Goal: Navigation & Orientation: Find specific page/section

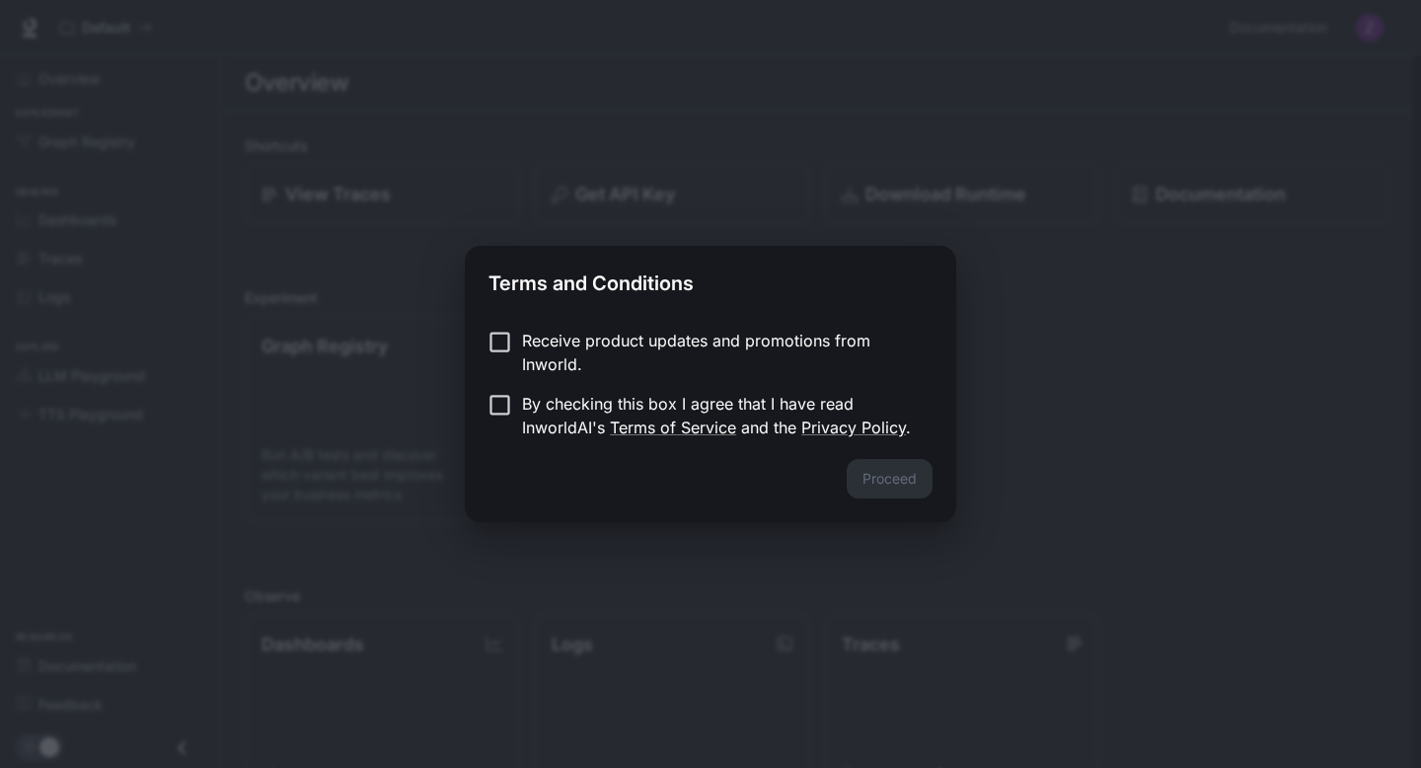
click at [648, 381] on form "Receive product updates and promotions from Inworld. By checking this box I agr…" at bounding box center [711, 384] width 444 height 111
click at [592, 364] on p "Receive product updates and promotions from Inworld." at bounding box center [719, 352] width 395 height 47
click at [526, 427] on p "By checking this box I agree that I have read InworldAI's Terms of Service and …" at bounding box center [719, 415] width 395 height 47
click at [893, 470] on button "Proceed" at bounding box center [890, 478] width 86 height 39
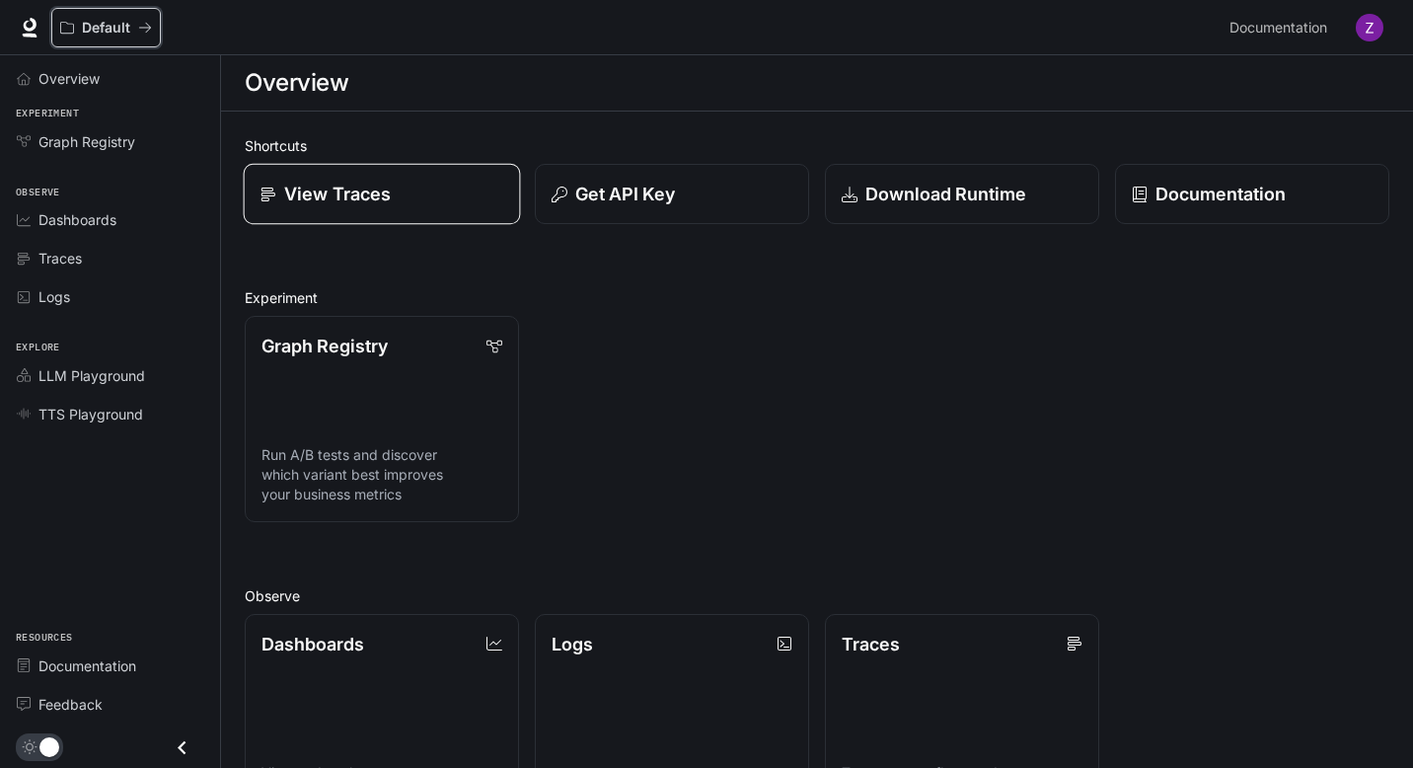
drag, startPoint x: 70, startPoint y: 30, endPoint x: 346, endPoint y: 202, distance: 325.9
click at [346, 202] on div "Skip to main content Default Documentation Documentation Portal Overview Experi…" at bounding box center [706, 570] width 1413 height 1141
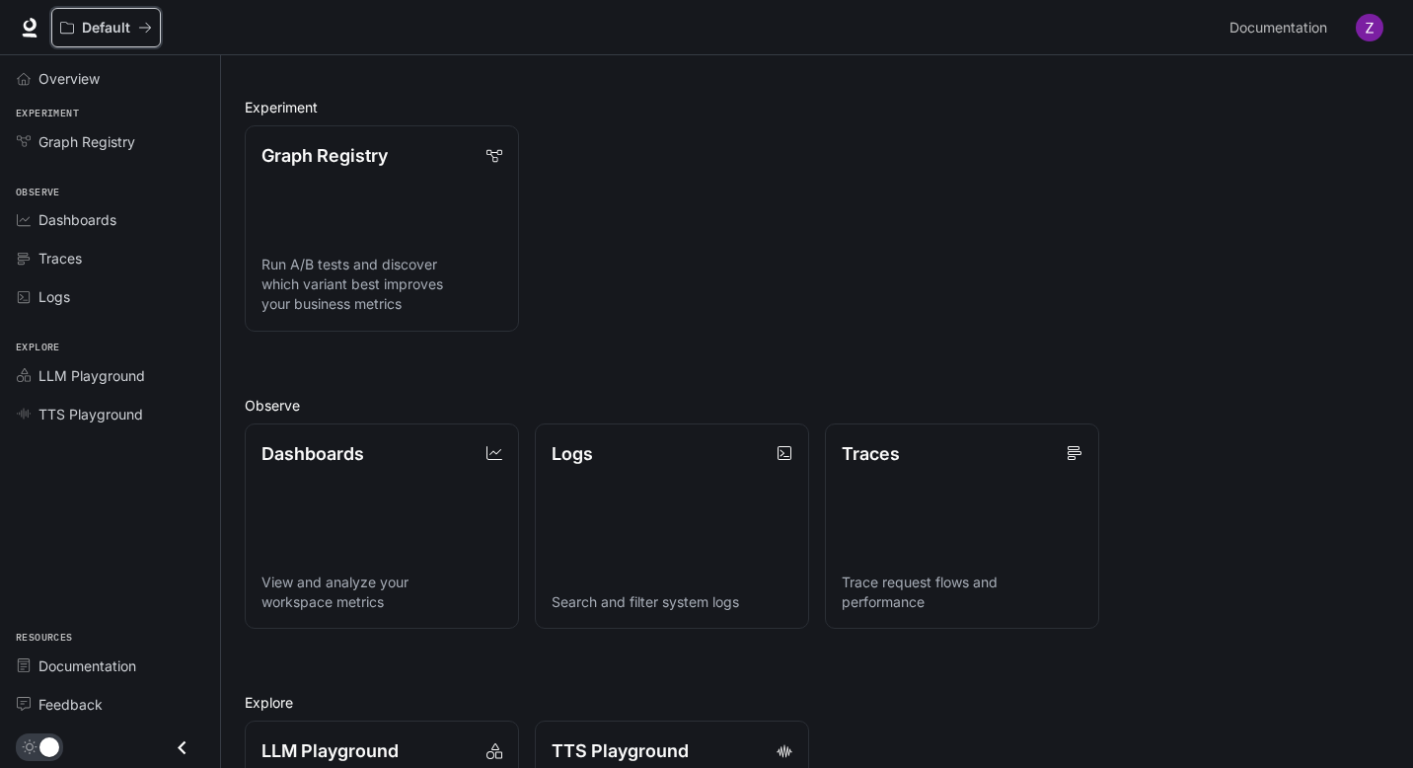
scroll to position [372, 0]
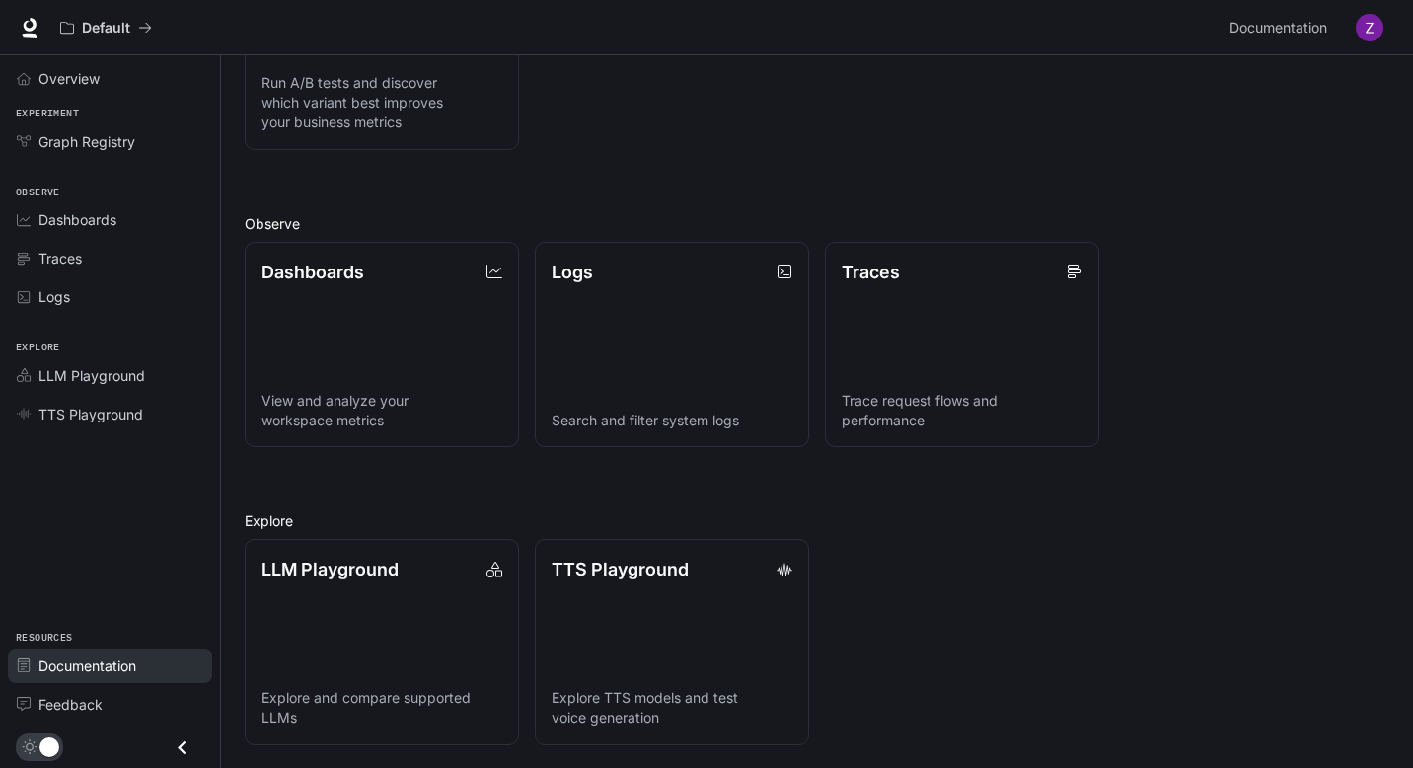
click at [112, 667] on span "Documentation" at bounding box center [87, 665] width 98 height 21
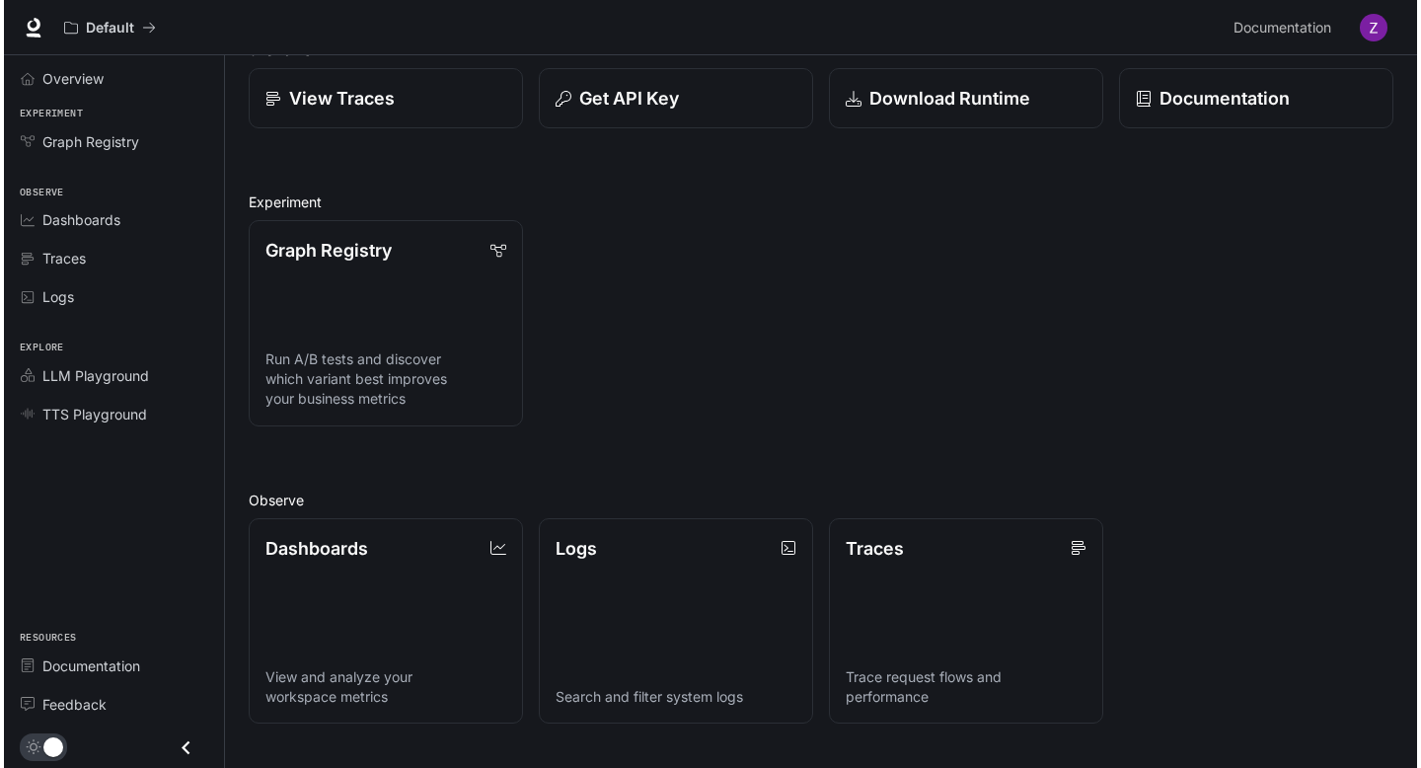
scroll to position [0, 0]
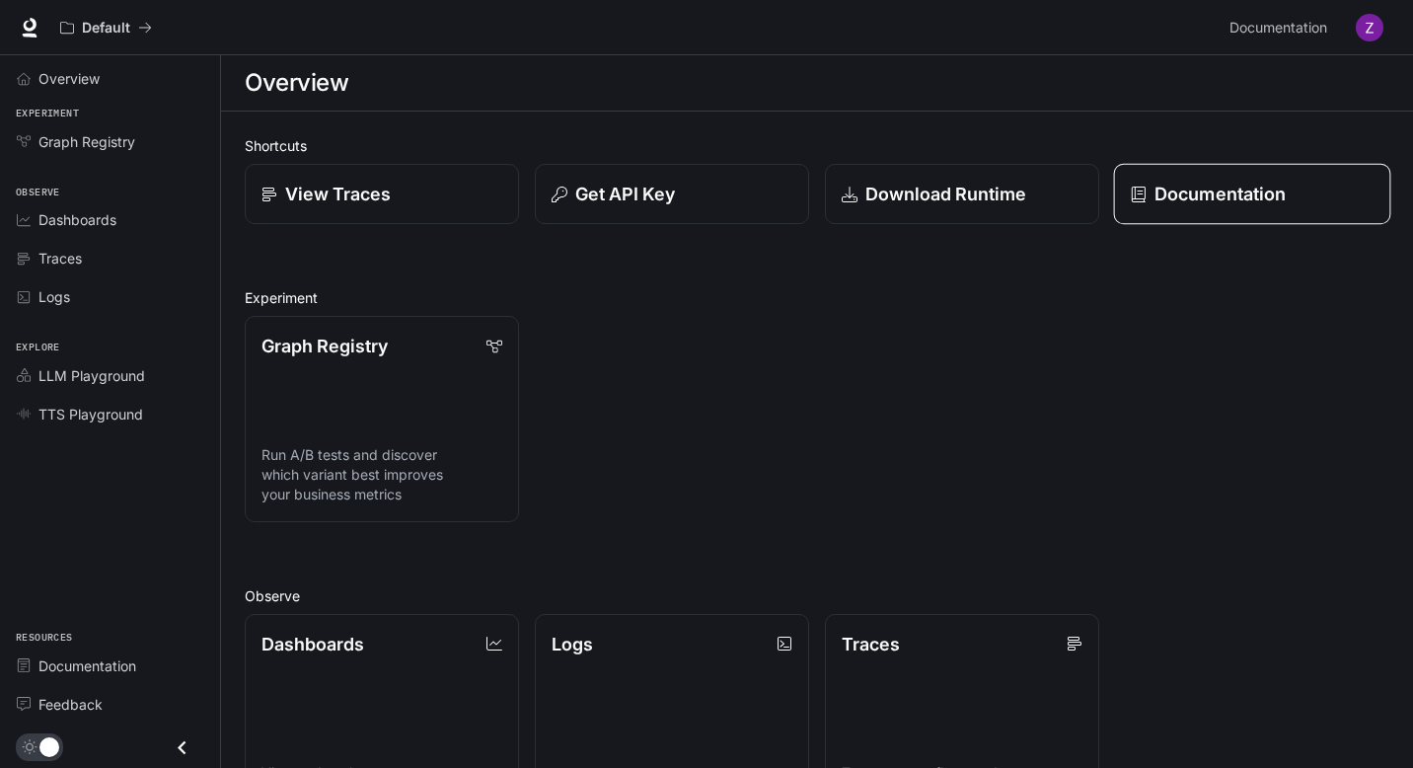
drag, startPoint x: 1105, startPoint y: 176, endPoint x: 1117, endPoint y: 178, distance: 12.0
click at [1115, 177] on div "Documentation" at bounding box center [1244, 186] width 290 height 76
click at [1117, 176] on link "Documentation" at bounding box center [1252, 194] width 277 height 61
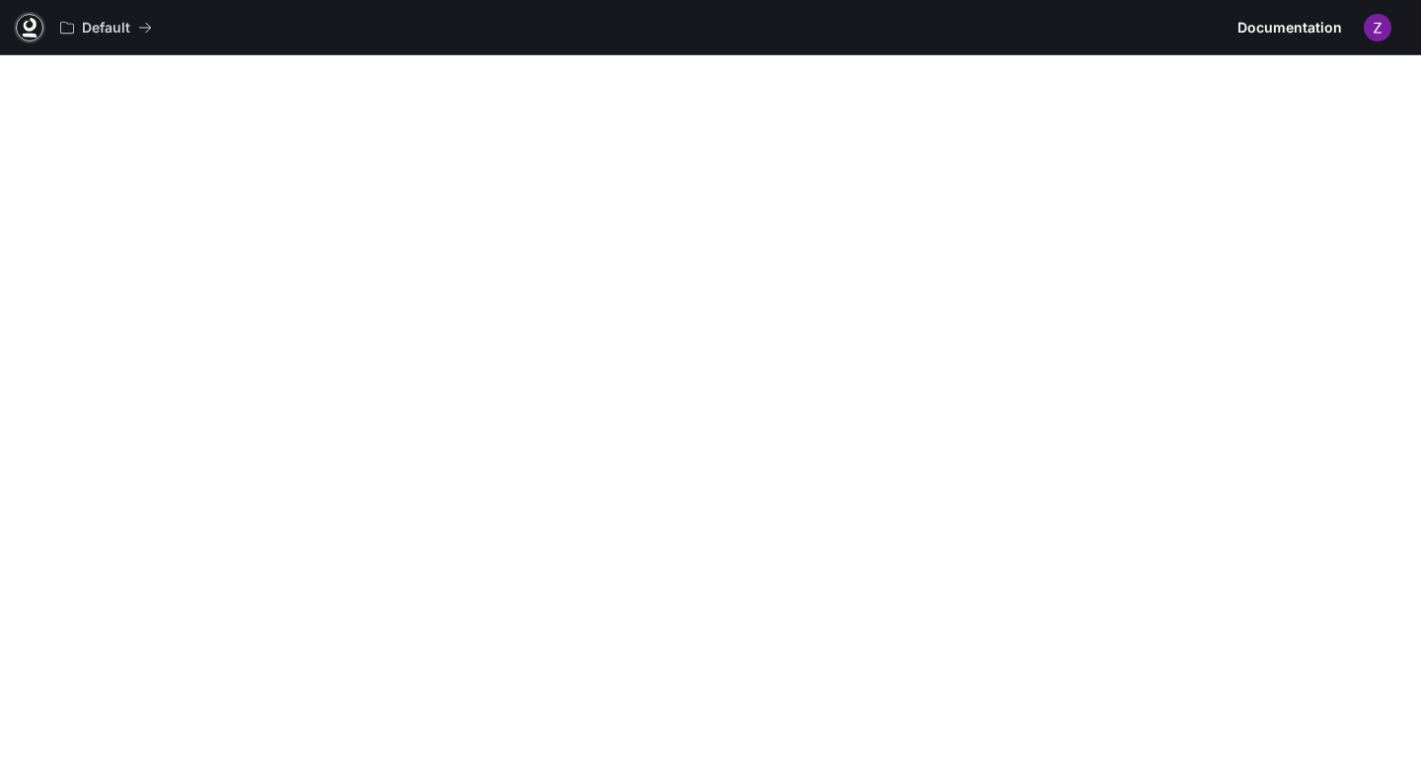
click at [21, 18] on icon at bounding box center [30, 28] width 20 height 20
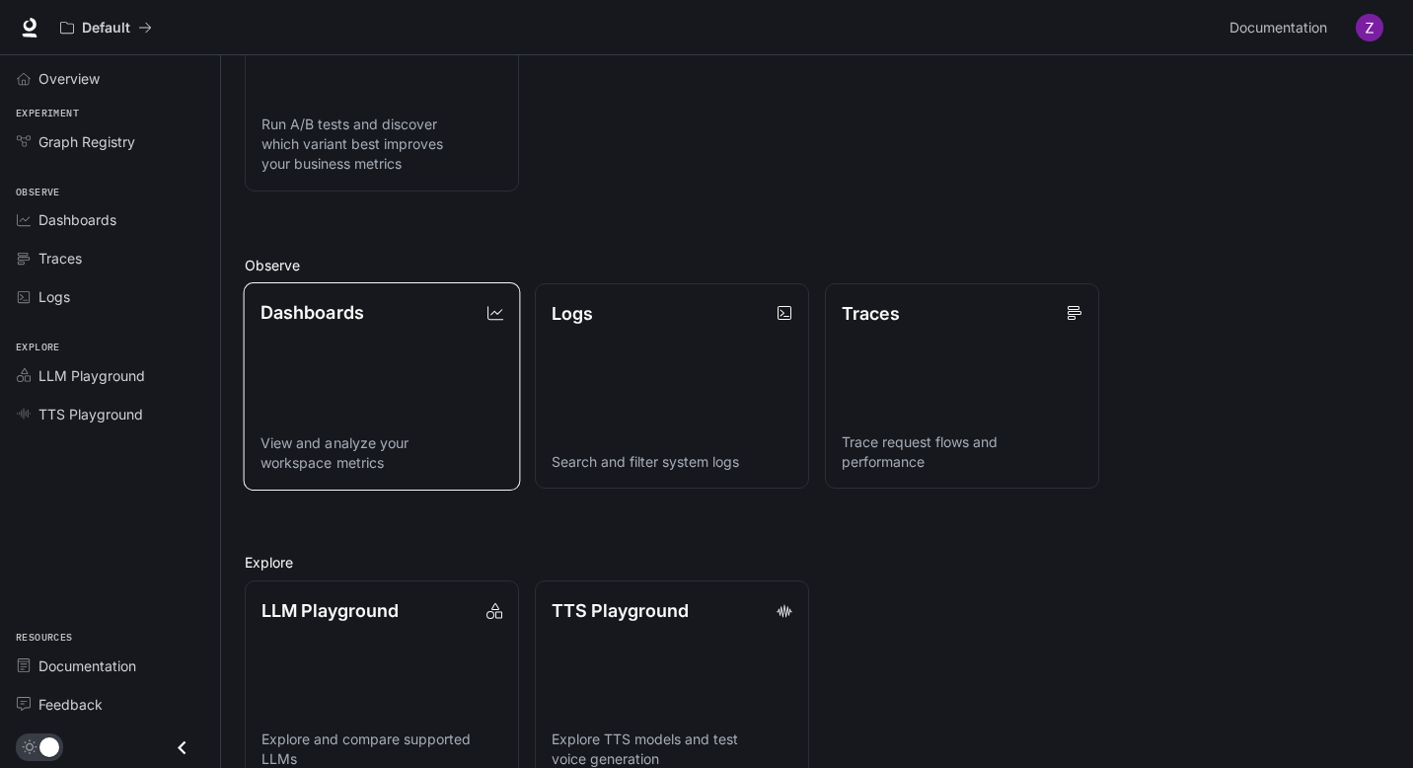
scroll to position [372, 0]
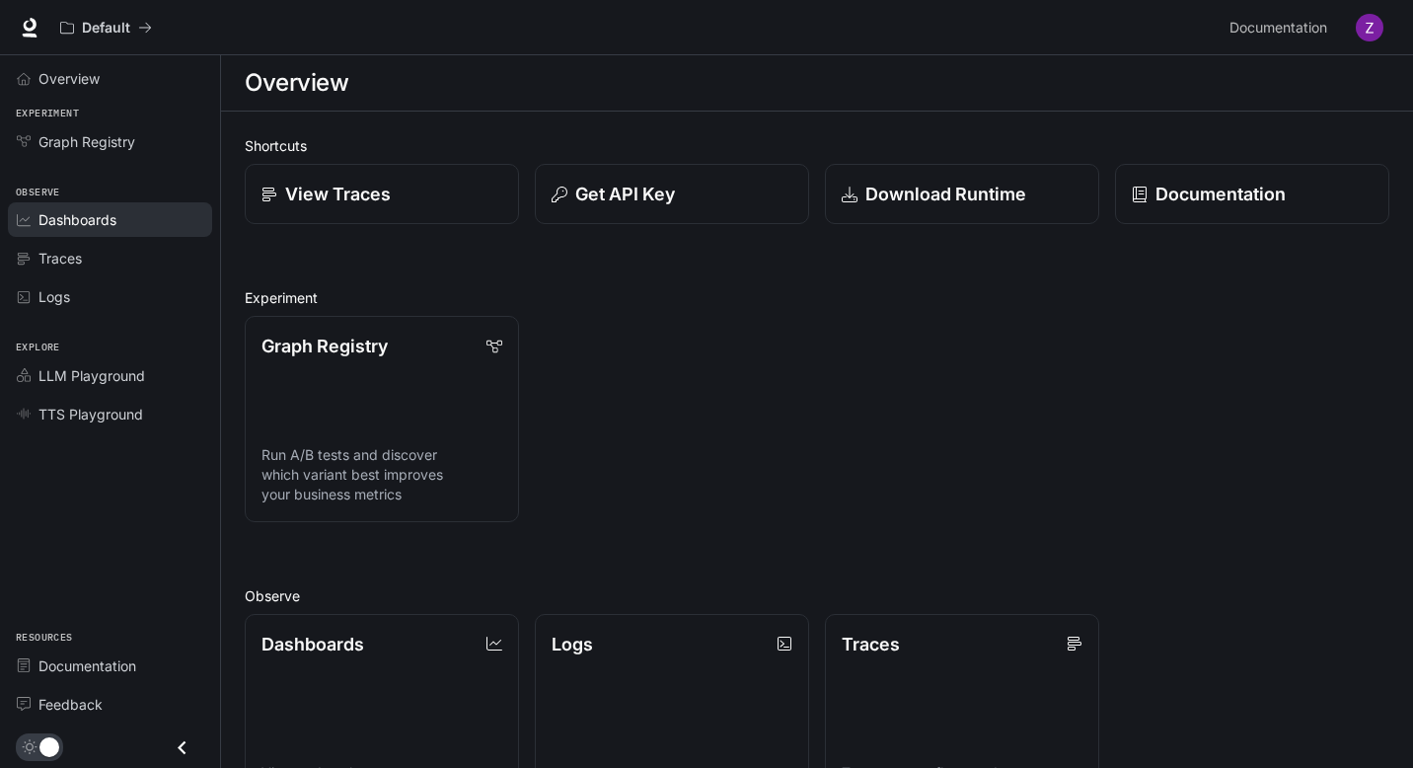
click at [150, 227] on div "Dashboards" at bounding box center [120, 219] width 165 height 21
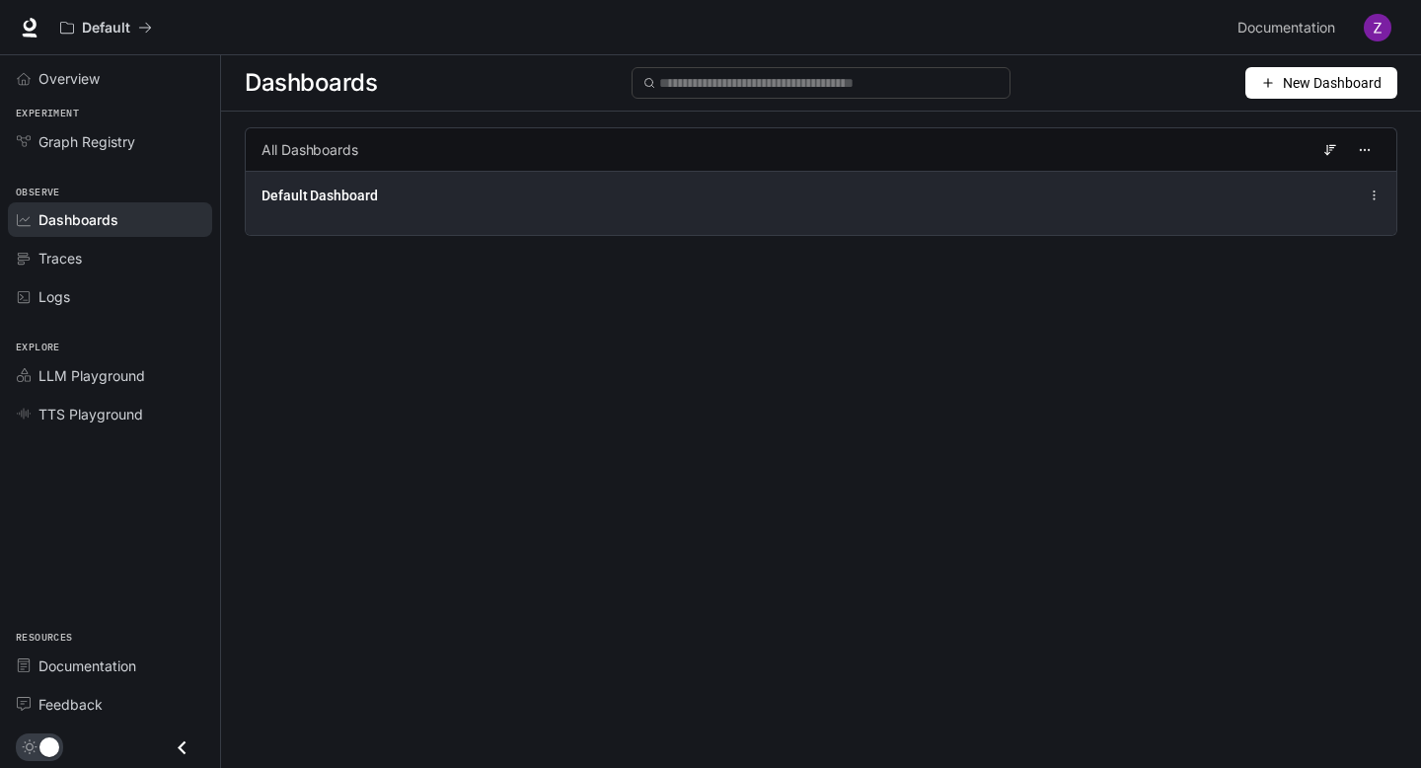
click at [443, 210] on div "Default Dashboard" at bounding box center [821, 203] width 1151 height 64
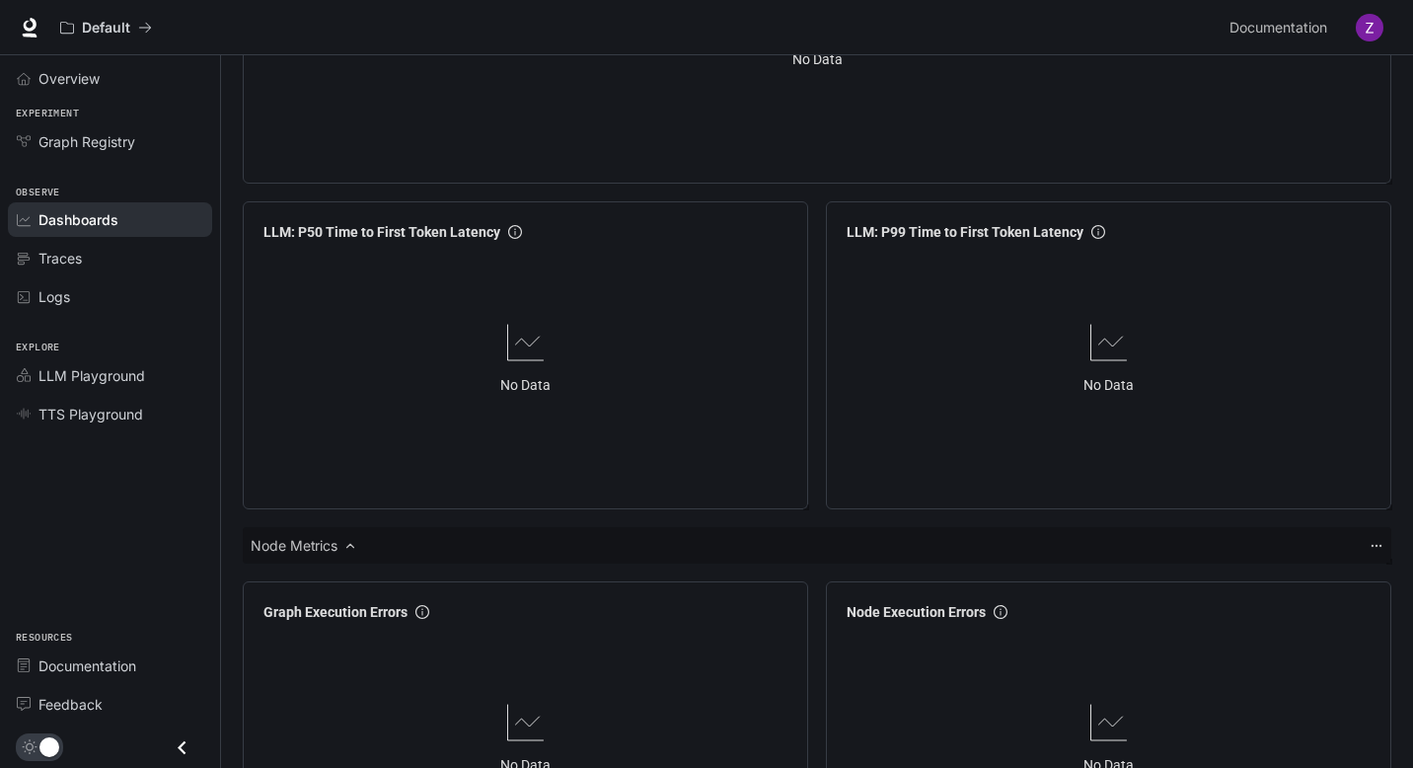
scroll to position [2376, 0]
